Goal: Find specific page/section: Find specific page/section

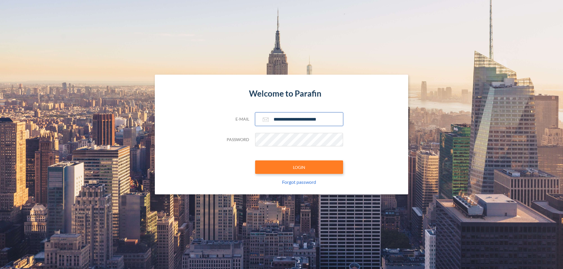
type input "**********"
click at [299, 167] on button "LOGIN" at bounding box center [299, 167] width 88 height 13
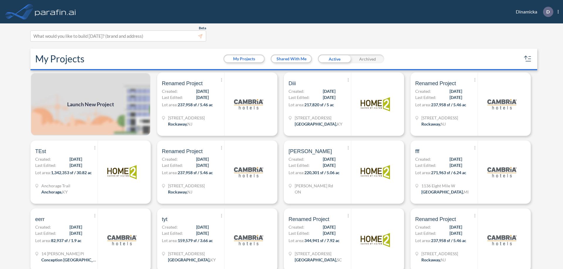
scroll to position [1, 0]
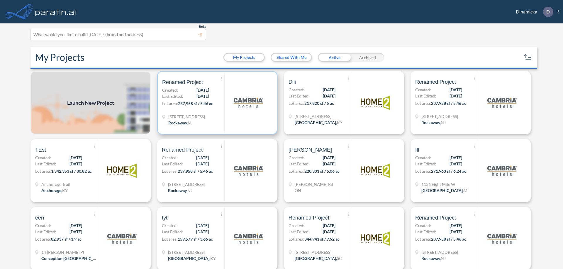
click at [216, 103] on p "Lot area: 237,958 sf / 5.46 ac" at bounding box center [193, 105] width 62 height 9
